Goal: Task Accomplishment & Management: Use online tool/utility

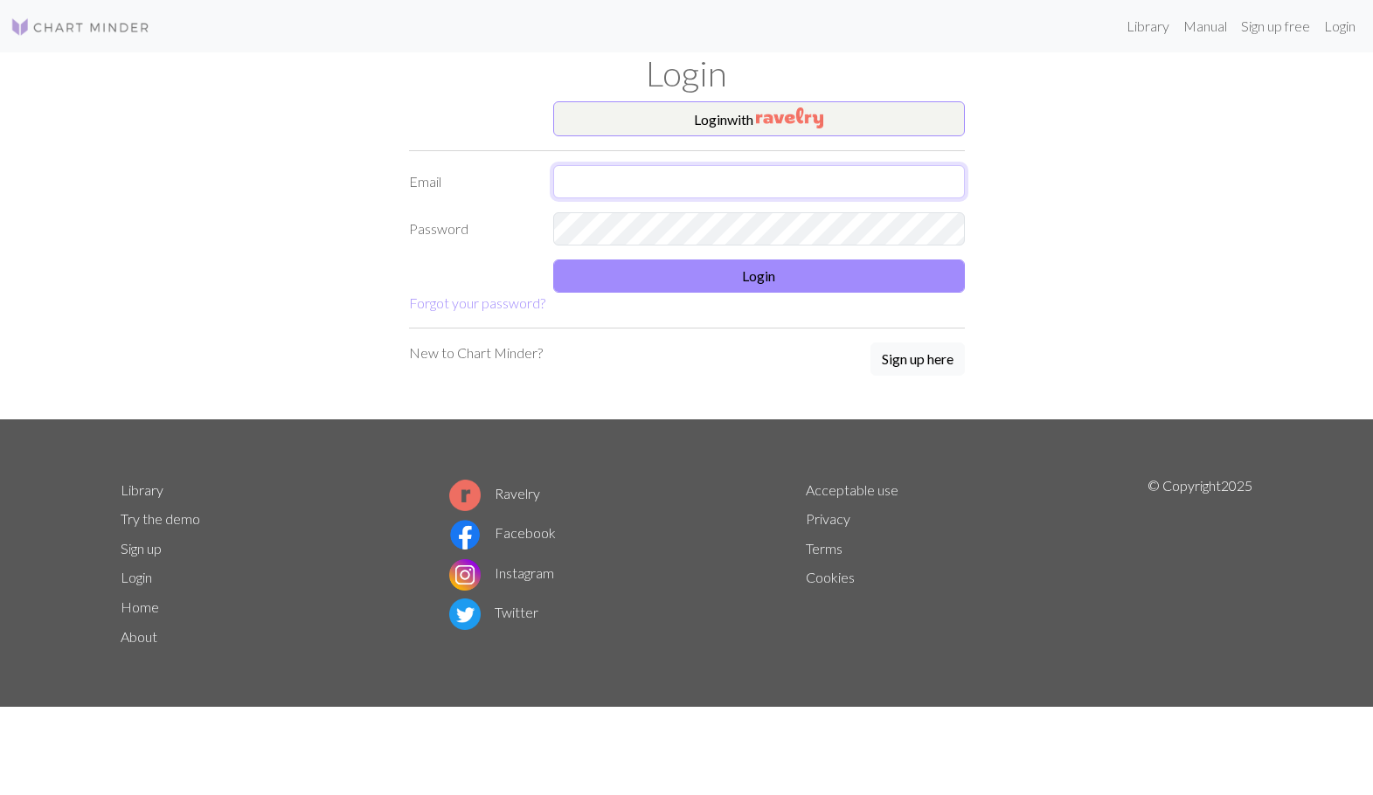
click at [745, 176] on input "text" at bounding box center [759, 181] width 412 height 33
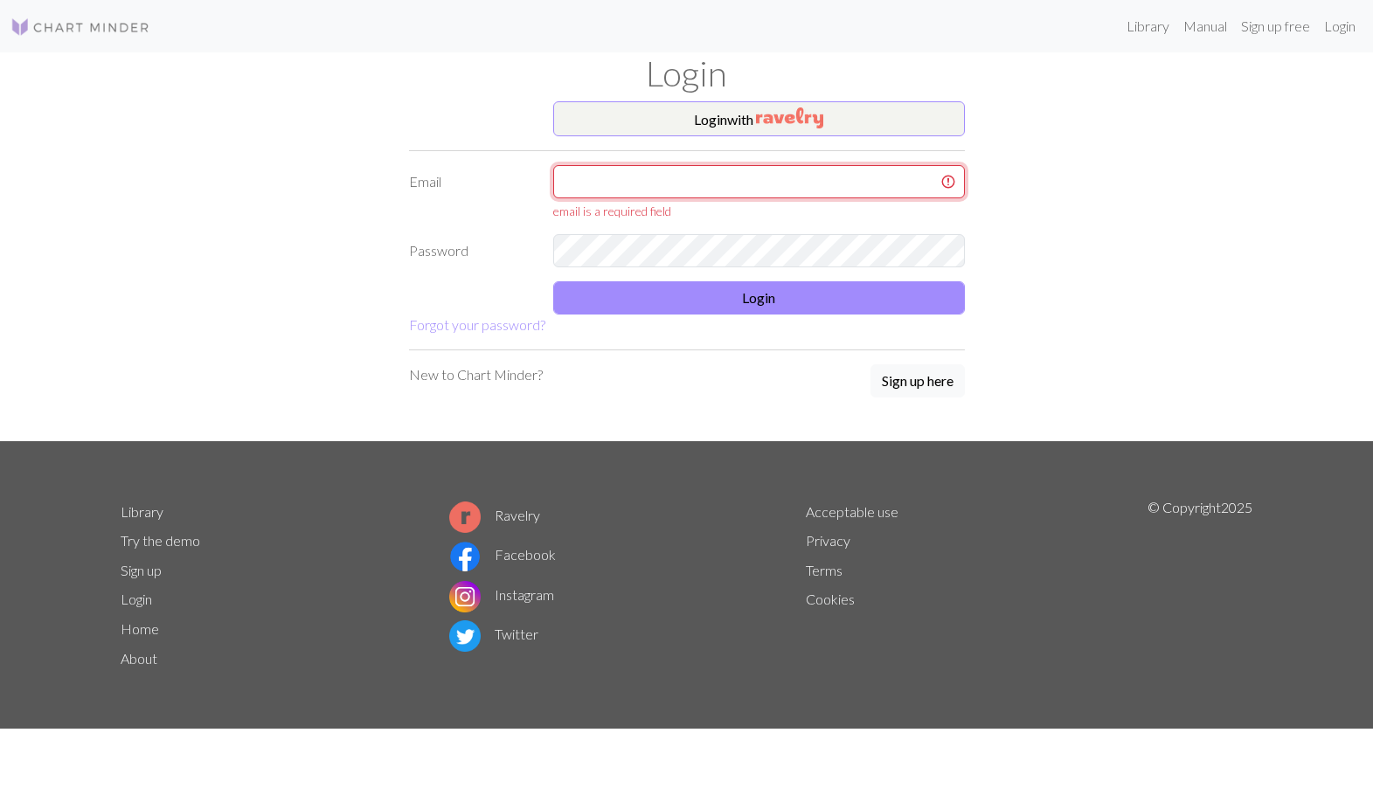
type input "[EMAIL_ADDRESS][DOMAIN_NAME]"
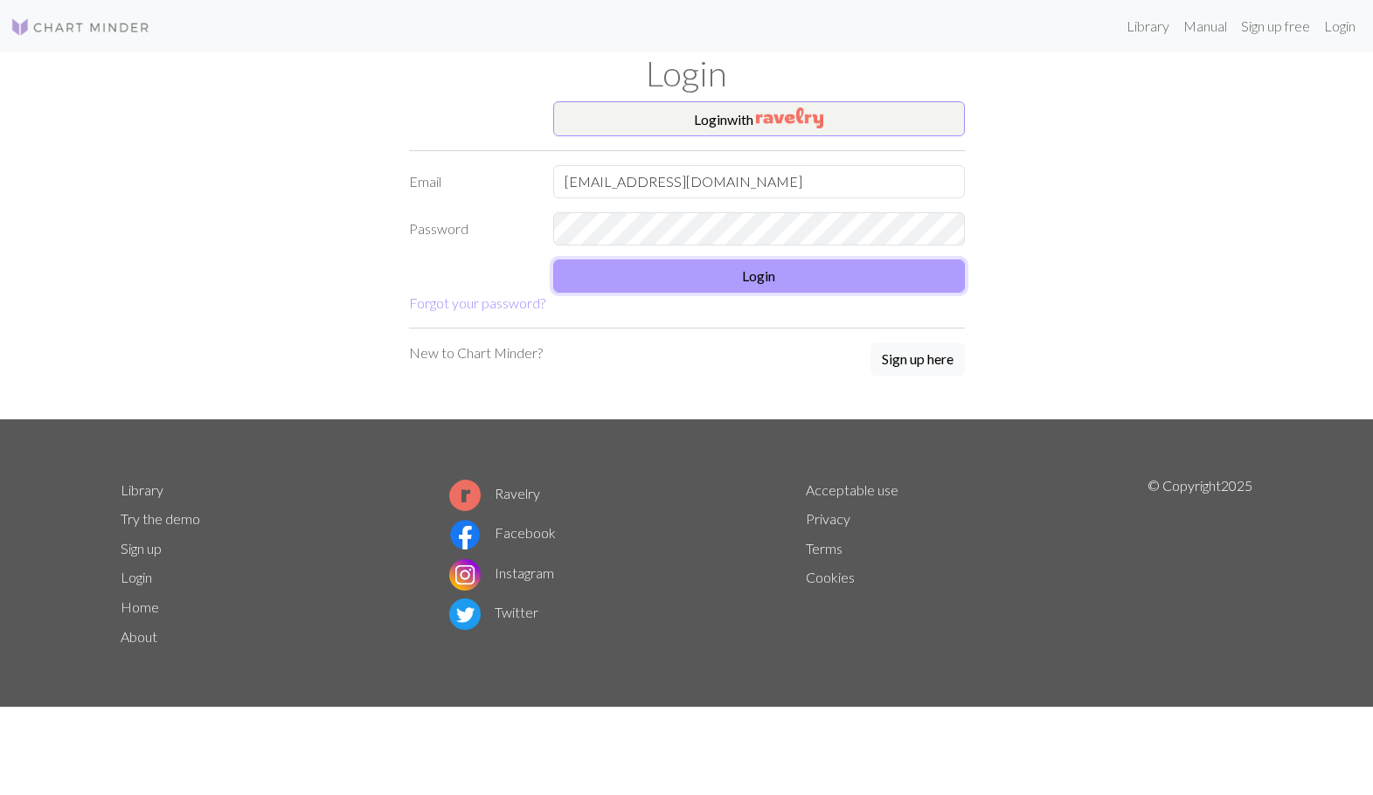
click at [654, 277] on button "Login" at bounding box center [759, 275] width 412 height 33
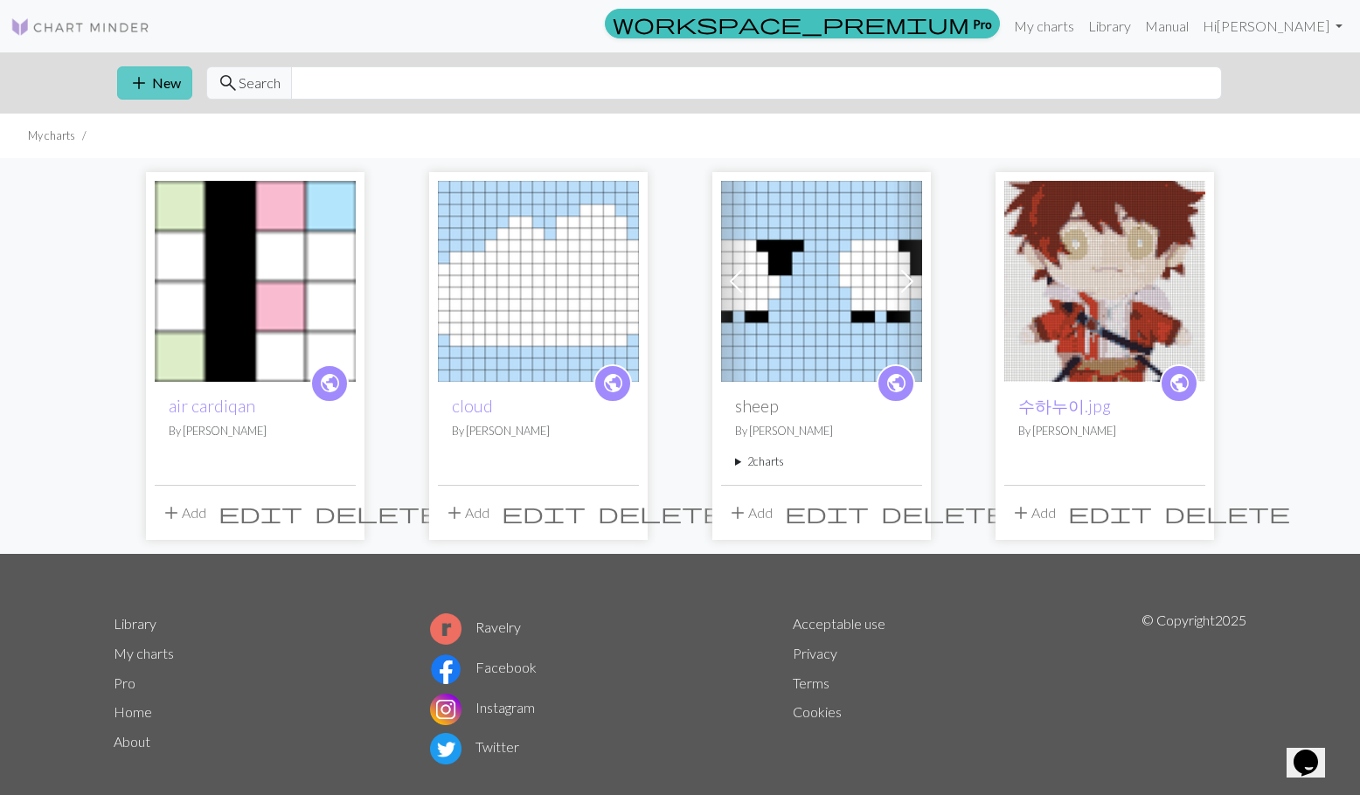
click at [159, 76] on button "add New" at bounding box center [154, 82] width 75 height 33
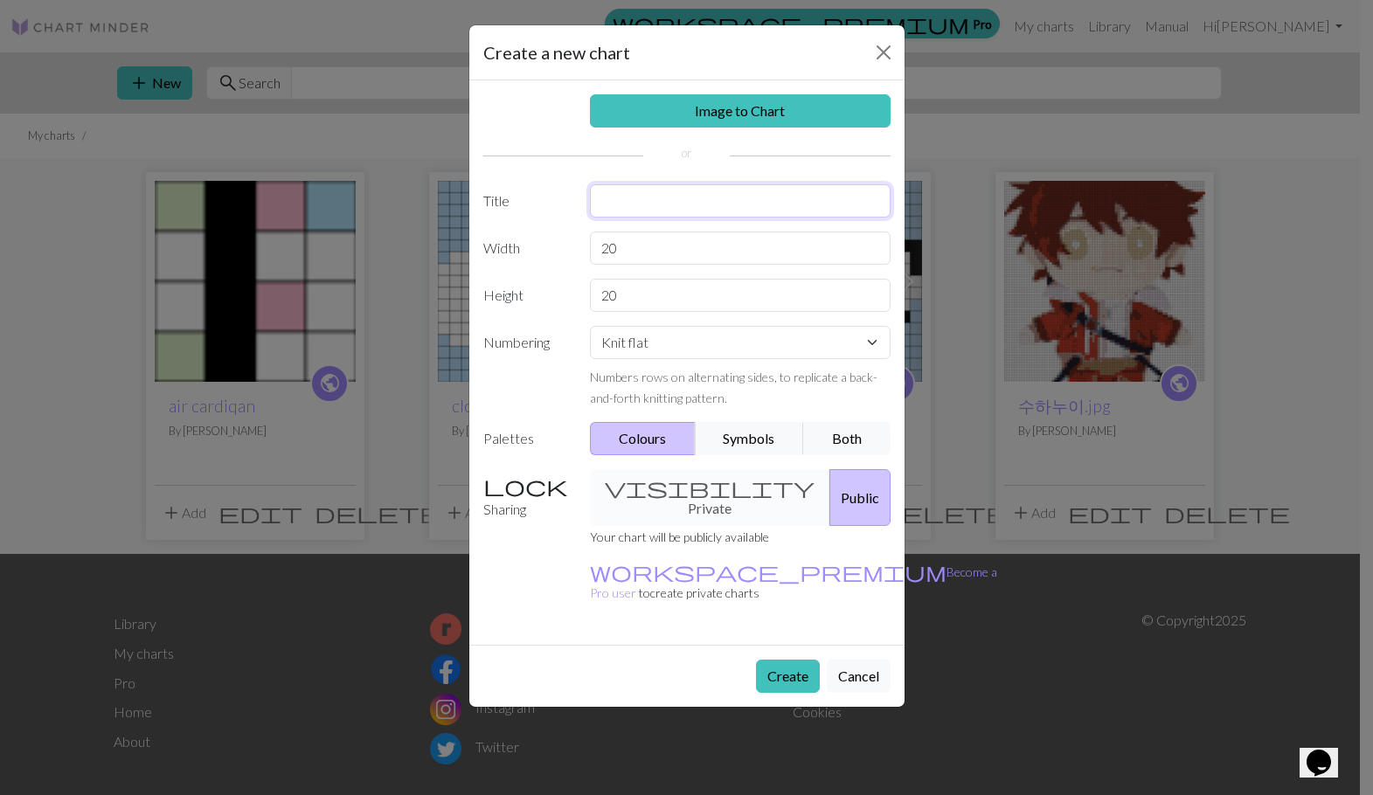
click at [616, 206] on input "text" at bounding box center [740, 200] width 301 height 33
type input "리본"
drag, startPoint x: 624, startPoint y: 242, endPoint x: 569, endPoint y: 246, distance: 55.2
click at [569, 246] on div "Width 20" at bounding box center [687, 248] width 428 height 33
type input "9"
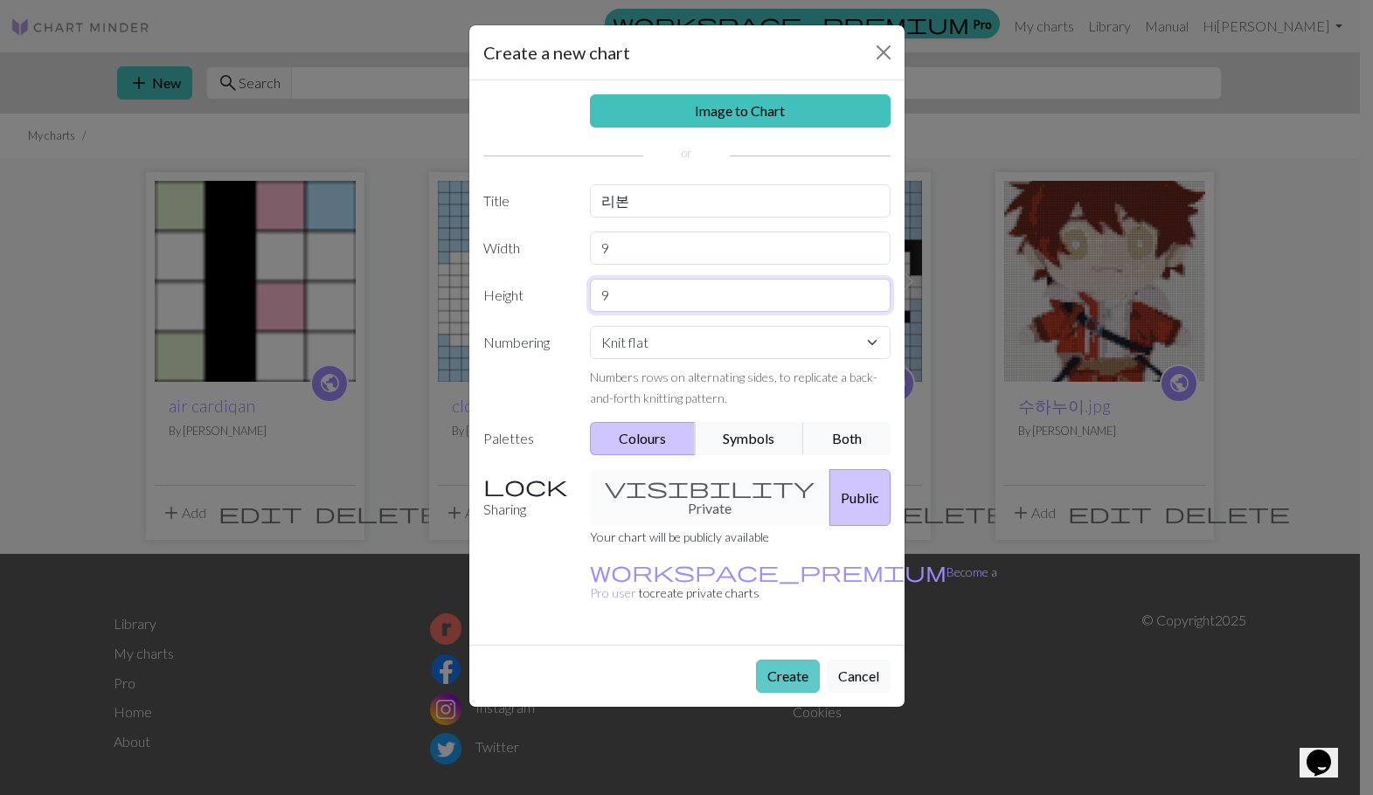
type input "9"
click at [768, 660] on button "Create" at bounding box center [788, 676] width 64 height 33
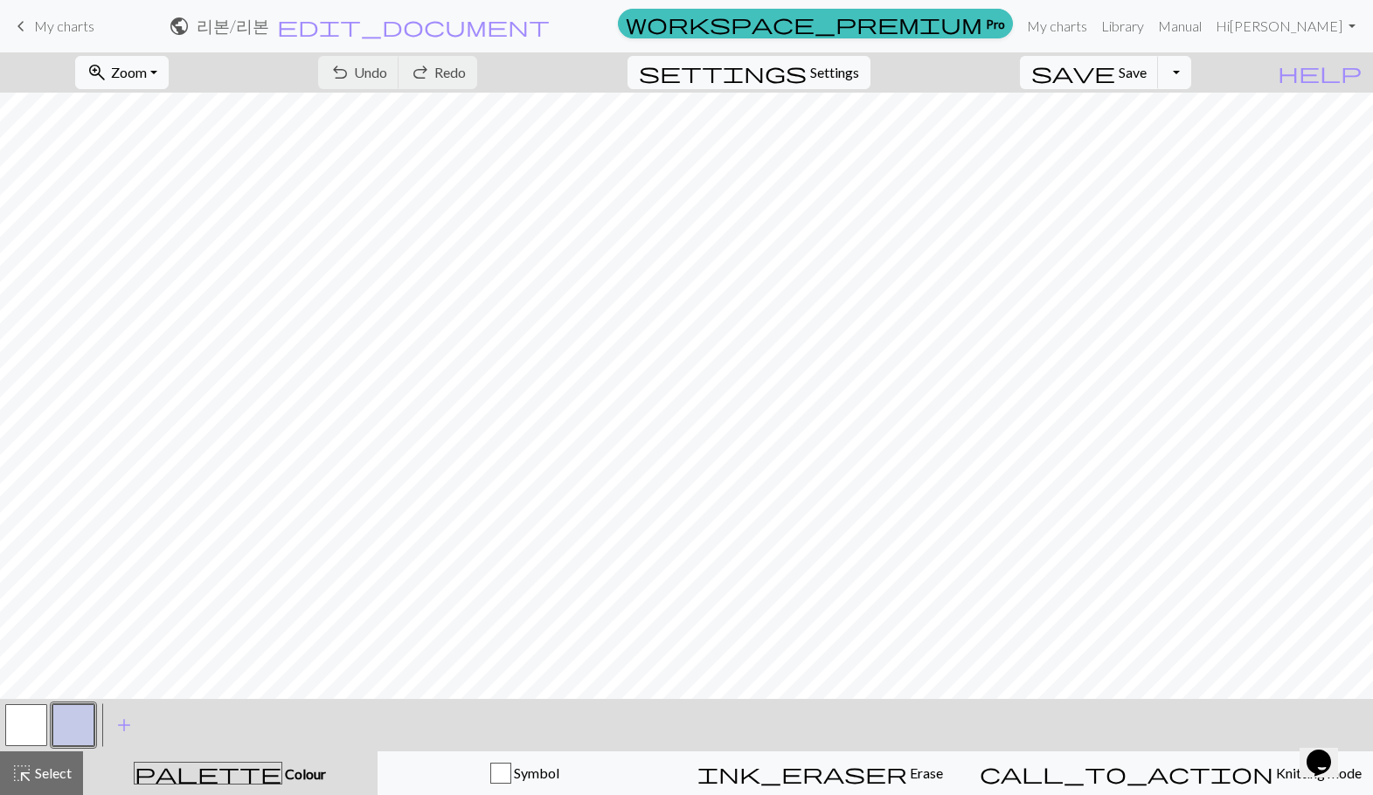
click at [63, 725] on button "button" at bounding box center [73, 725] width 42 height 42
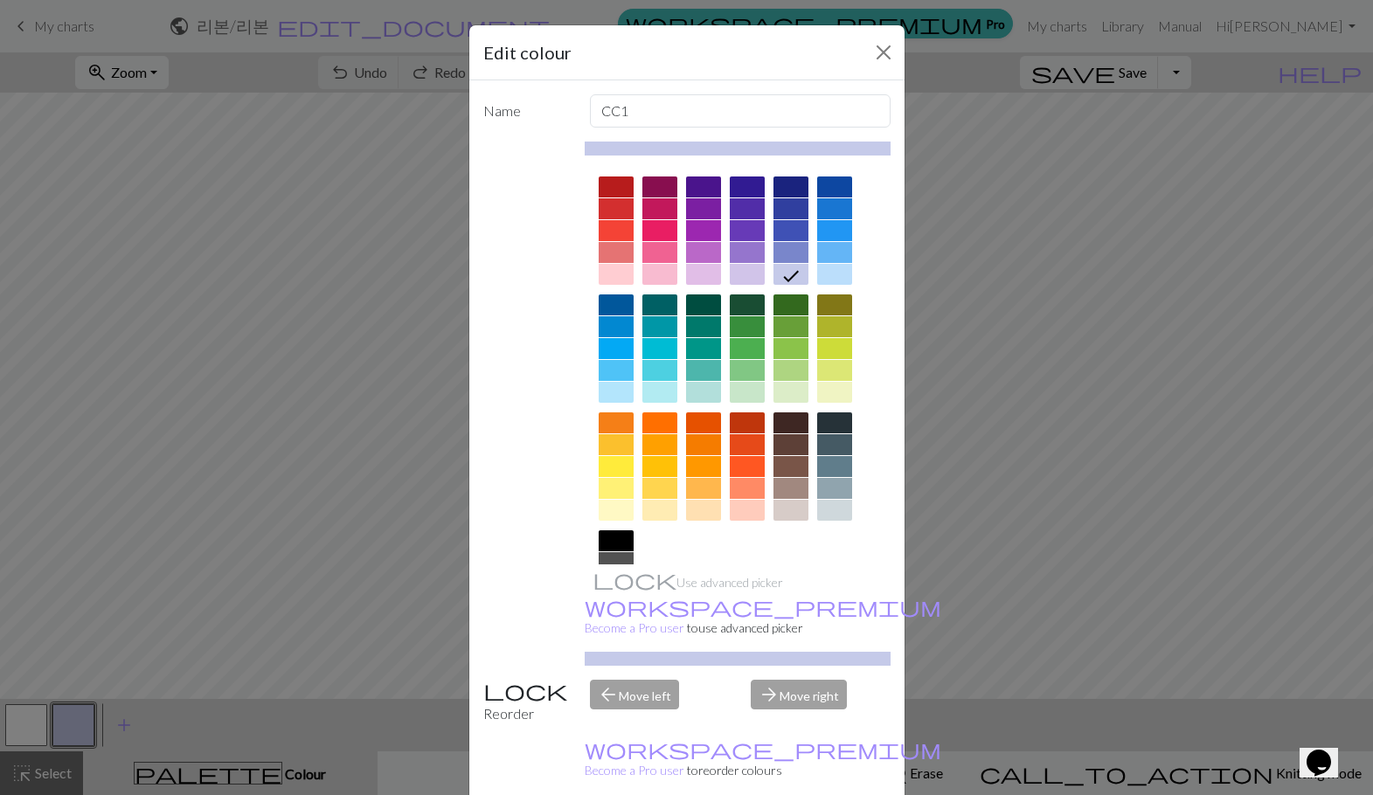
click at [605, 543] on div at bounding box center [615, 540] width 35 height 21
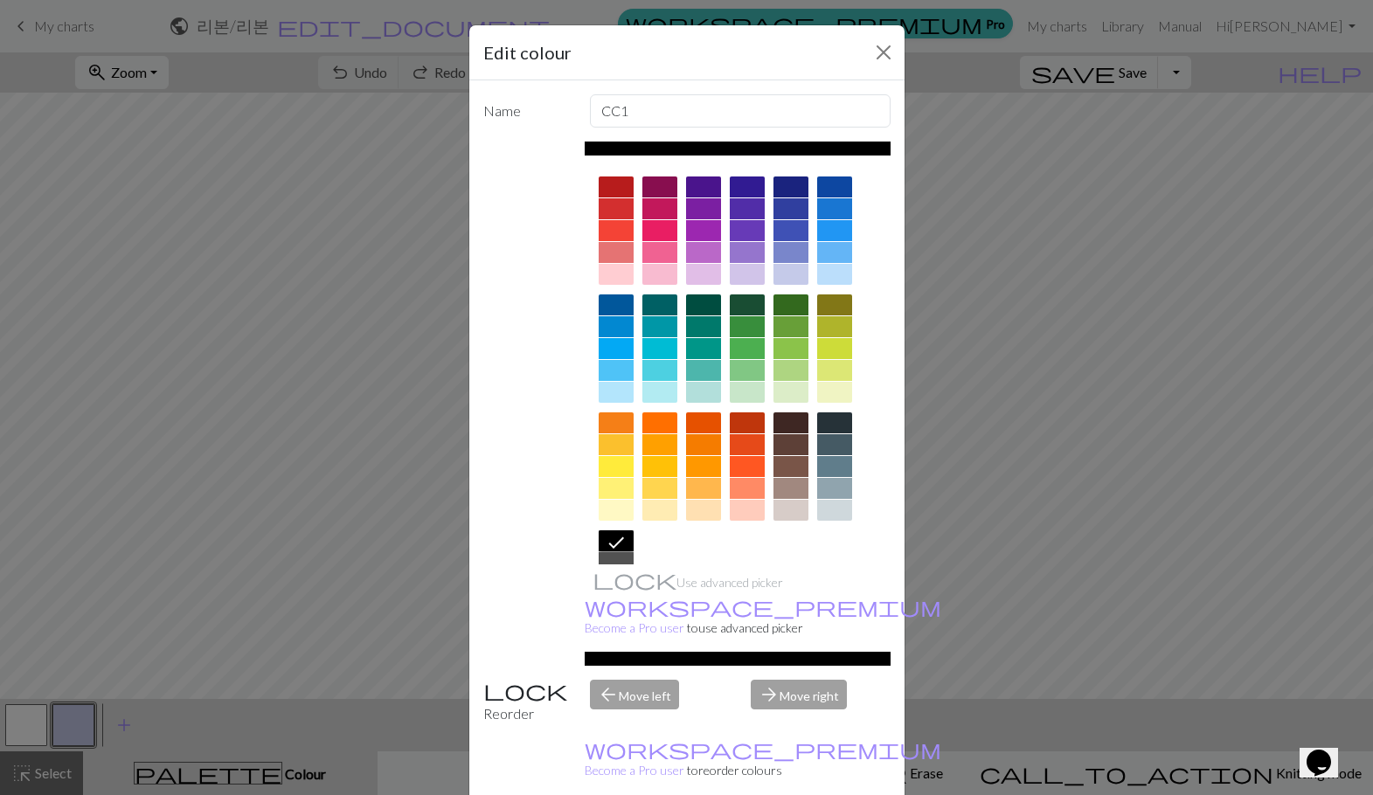
drag, startPoint x: 778, startPoint y: 773, endPoint x: 764, endPoint y: 722, distance: 53.4
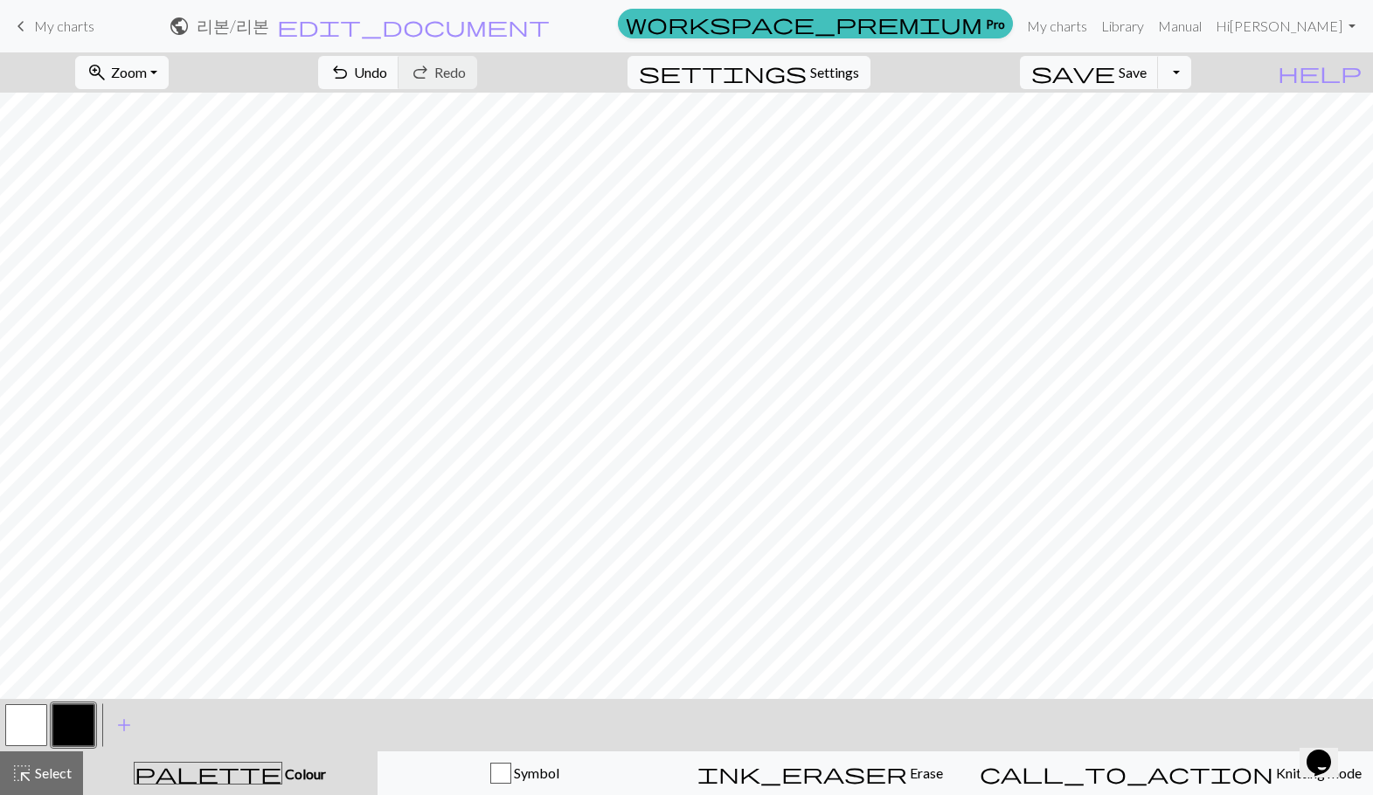
click at [34, 712] on button "button" at bounding box center [26, 725] width 42 height 42
click at [387, 77] on span "Undo" at bounding box center [370, 72] width 33 height 17
click at [64, 738] on button "button" at bounding box center [73, 725] width 42 height 42
click at [70, 735] on button "button" at bounding box center [73, 725] width 42 height 42
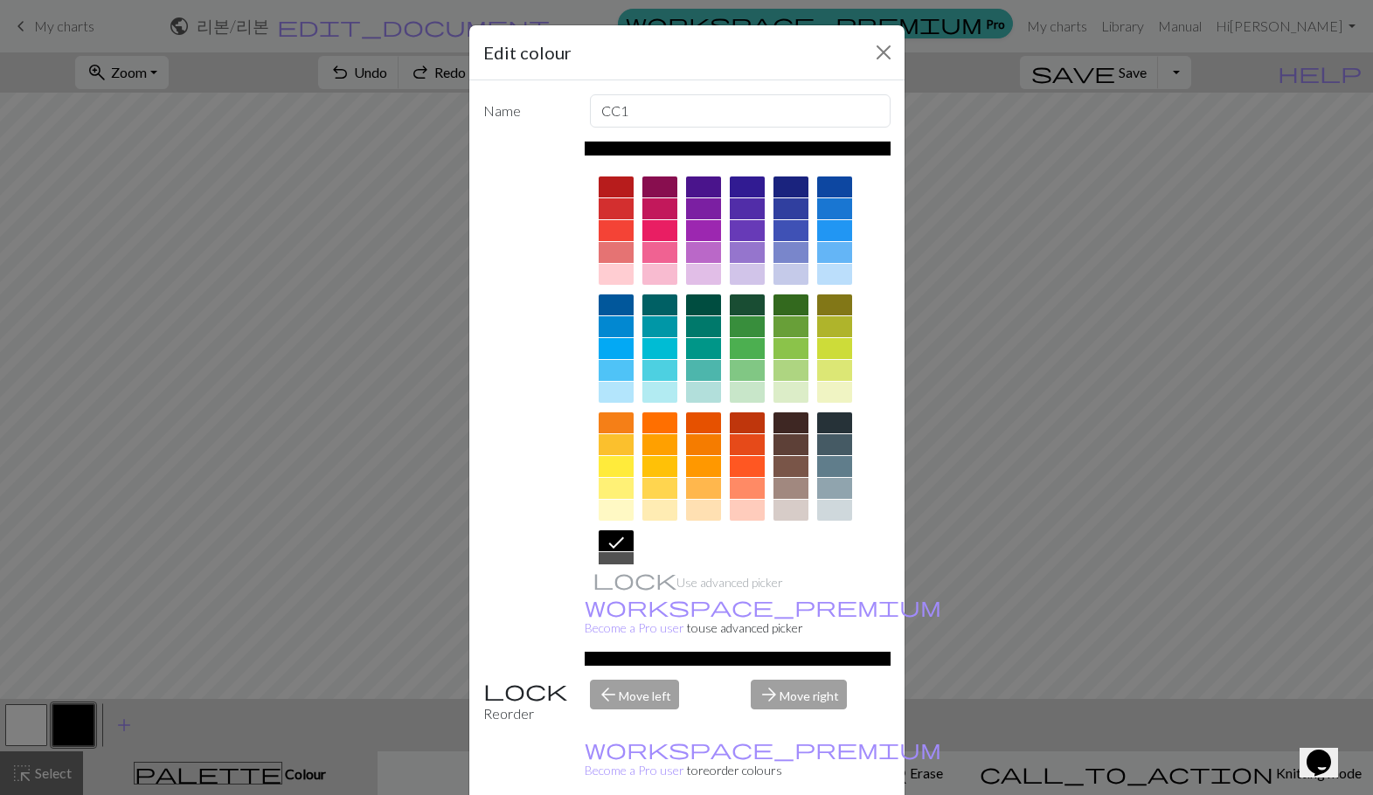
click at [654, 269] on div at bounding box center [659, 274] width 35 height 21
